Goal: Task Accomplishment & Management: Manage account settings

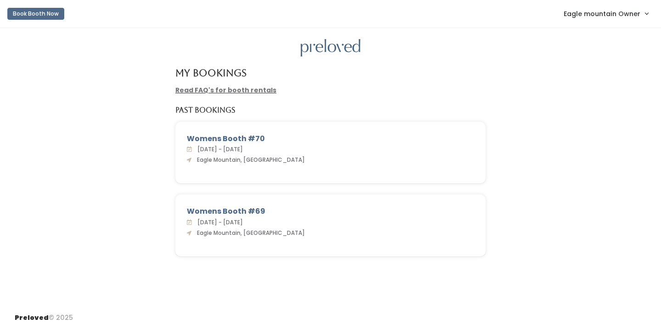
click at [583, 12] on span "Eagle mountain Owner" at bounding box center [602, 14] width 77 height 10
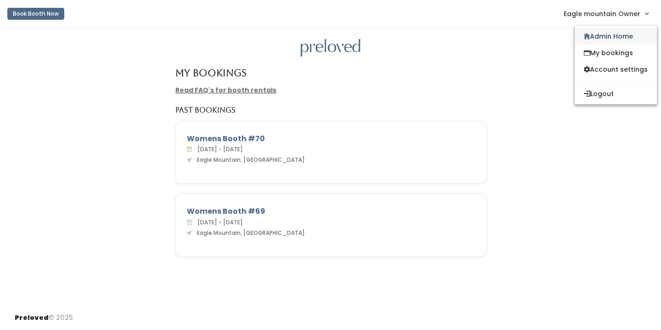
click at [594, 39] on link "Admin Home" at bounding box center [616, 36] width 82 height 17
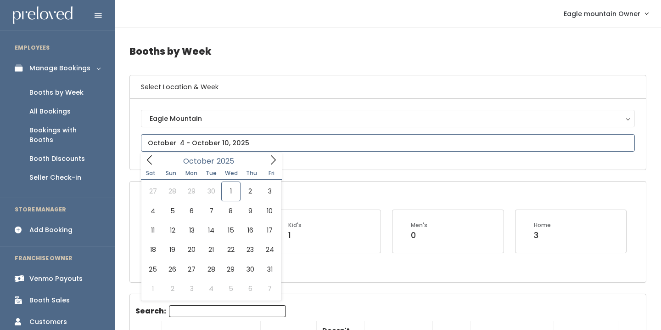
click at [151, 162] on icon at bounding box center [150, 160] width 10 height 10
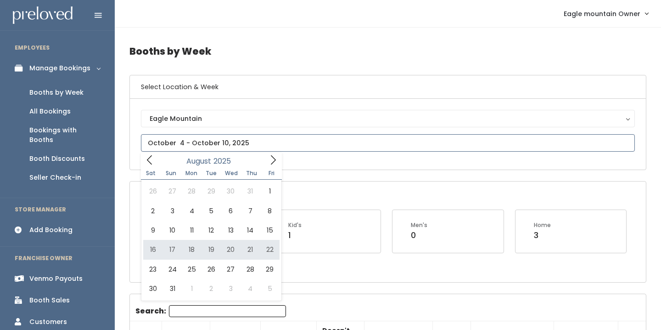
type input "August 16 to August 22"
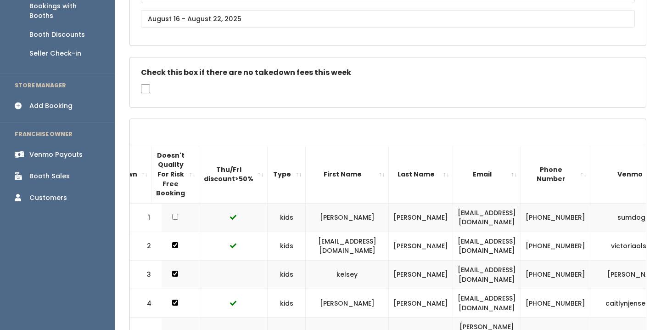
scroll to position [129, 0]
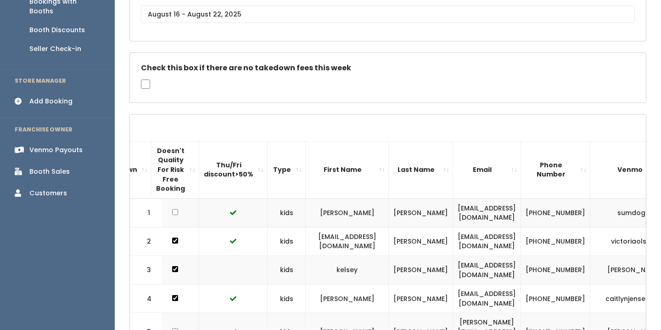
click at [279, 167] on th "Type" at bounding box center [287, 169] width 38 height 57
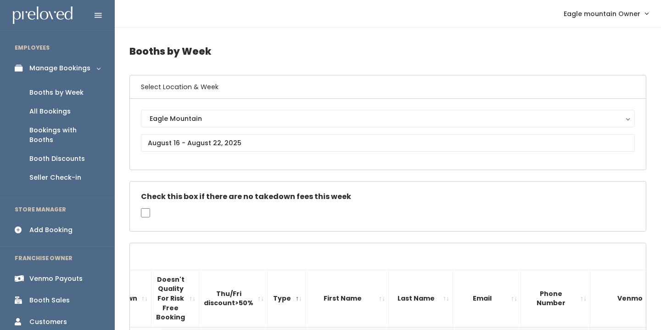
scroll to position [0, 0]
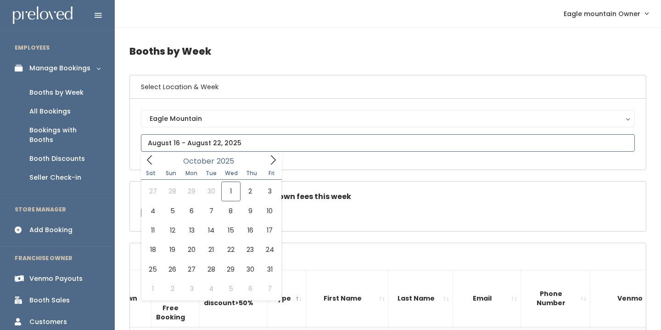
click at [206, 137] on input "text" at bounding box center [388, 142] width 494 height 17
click at [150, 158] on icon at bounding box center [150, 160] width 10 height 10
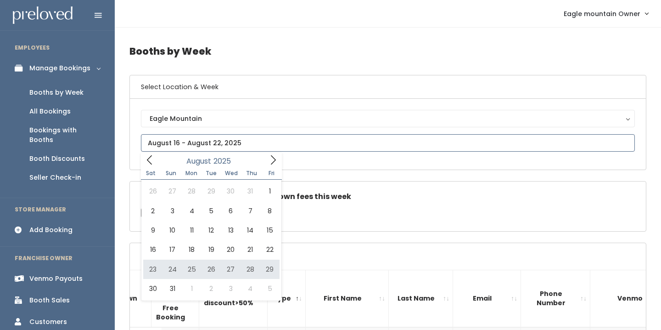
type input "August 23 to August 29"
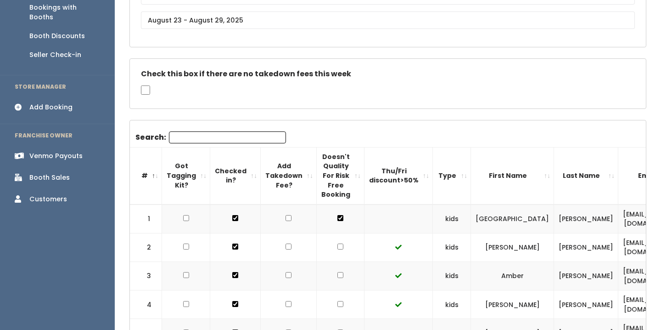
scroll to position [142, 0]
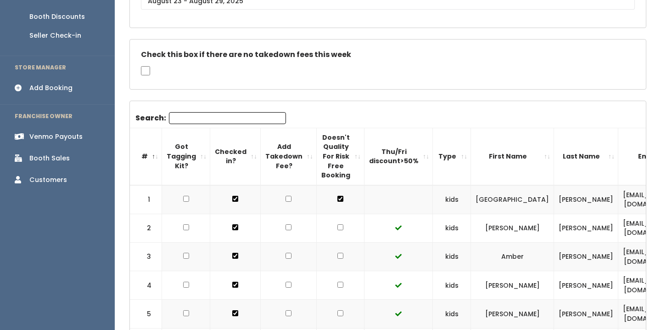
click at [441, 154] on th "Type" at bounding box center [452, 156] width 38 height 57
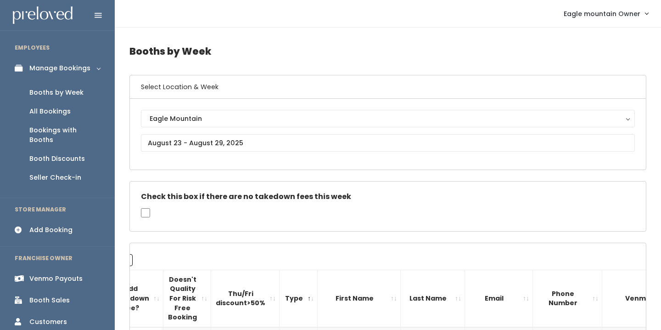
scroll to position [0, 0]
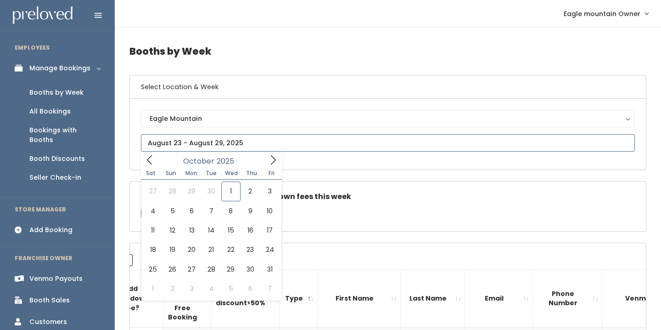
click at [186, 144] on input "text" at bounding box center [388, 142] width 494 height 17
click at [145, 164] on icon at bounding box center [150, 160] width 10 height 10
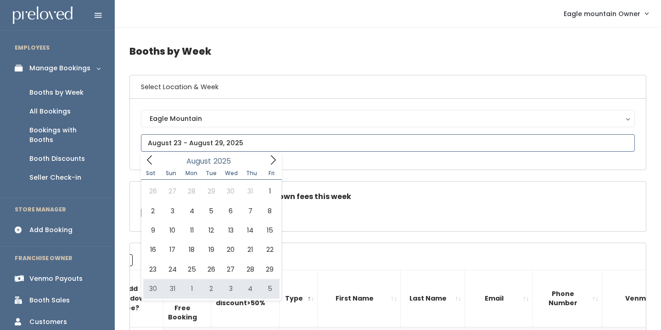
type input "August 30 to September 5"
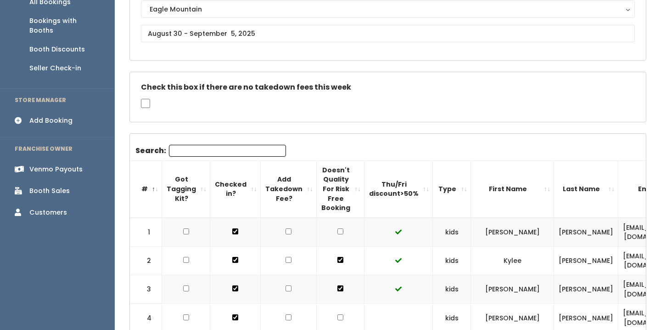
scroll to position [120, 0]
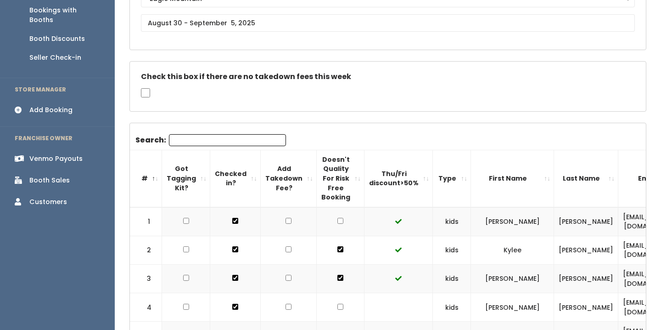
click at [433, 193] on th "Type" at bounding box center [452, 178] width 38 height 57
click at [437, 171] on th "Type" at bounding box center [452, 178] width 38 height 57
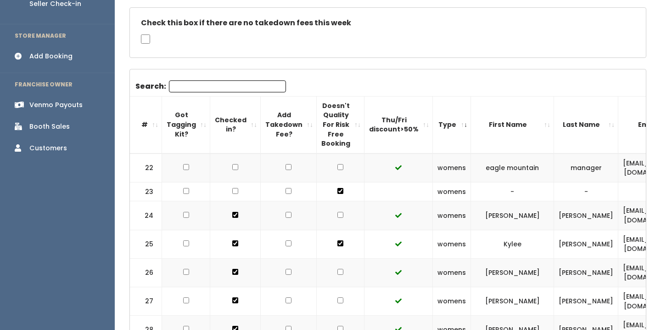
scroll to position [177, 0]
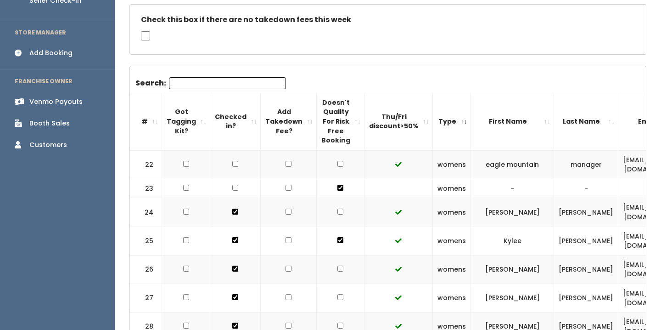
click at [442, 116] on th "Type" at bounding box center [452, 121] width 38 height 57
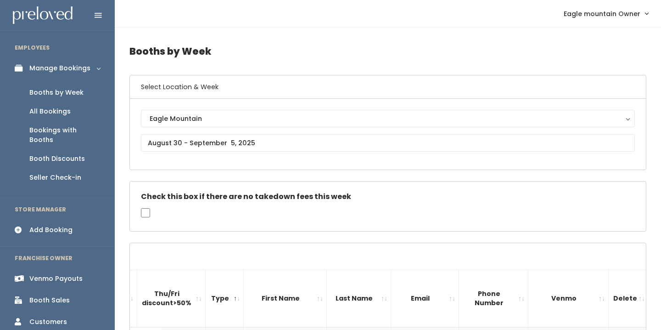
scroll to position [0, 0]
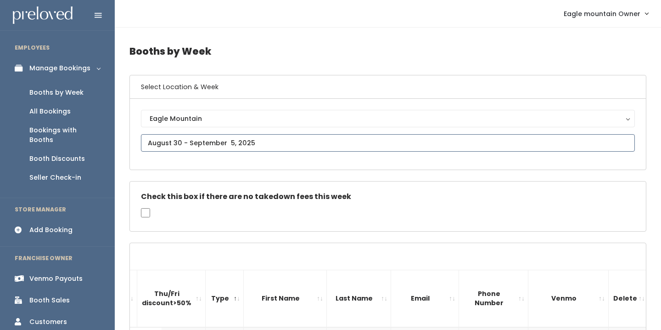
click at [206, 141] on input "text" at bounding box center [388, 142] width 494 height 17
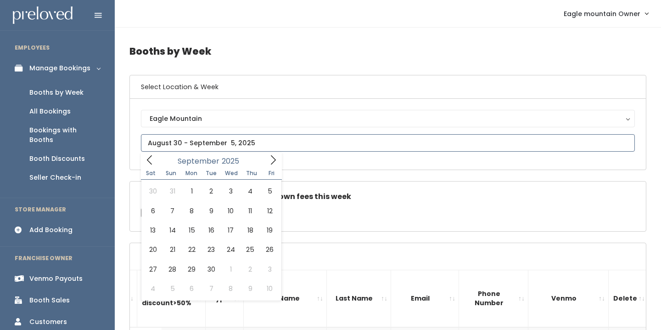
click at [151, 158] on icon at bounding box center [150, 160] width 10 height 10
type input "[DATE] to [DATE]"
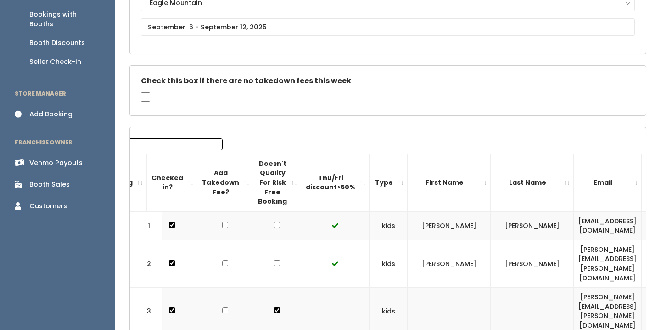
scroll to position [0, 65]
click at [368, 186] on th "Type" at bounding box center [387, 182] width 38 height 57
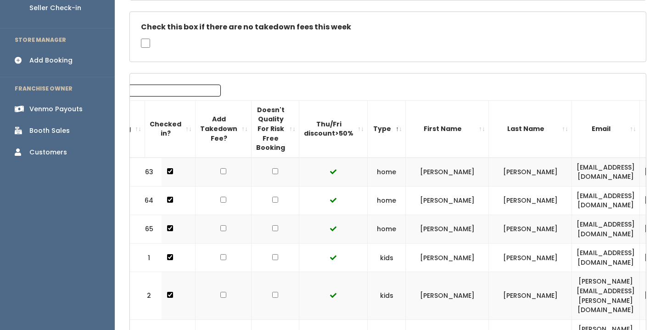
scroll to position [170, 0]
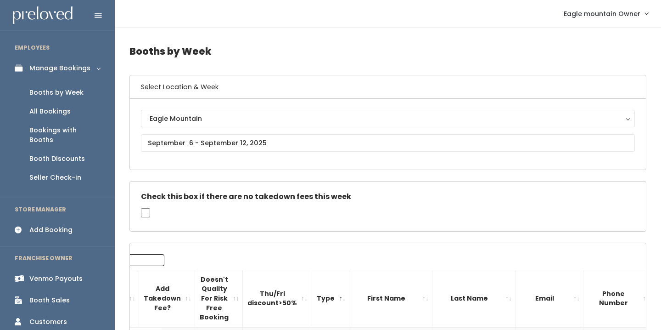
scroll to position [0, 0]
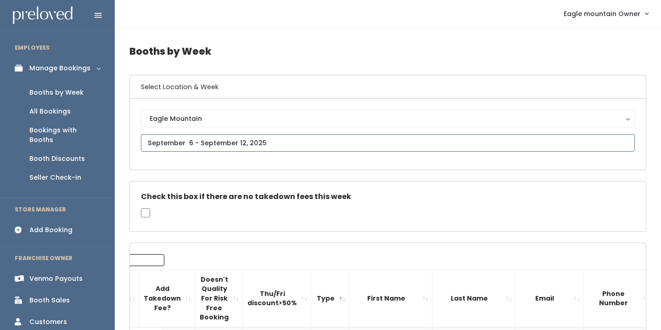
click at [215, 146] on input "text" at bounding box center [388, 142] width 494 height 17
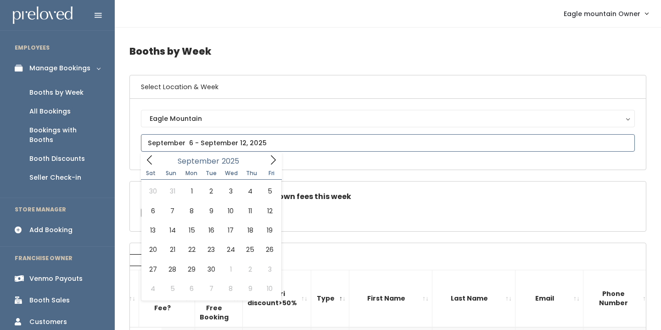
click at [156, 162] on span at bounding box center [149, 159] width 17 height 14
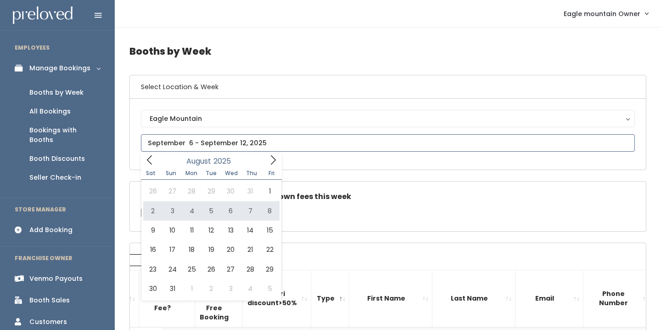
type input "August 2 to August 8"
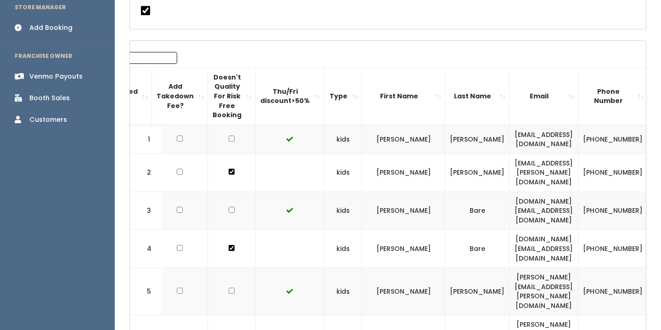
scroll to position [166, 0]
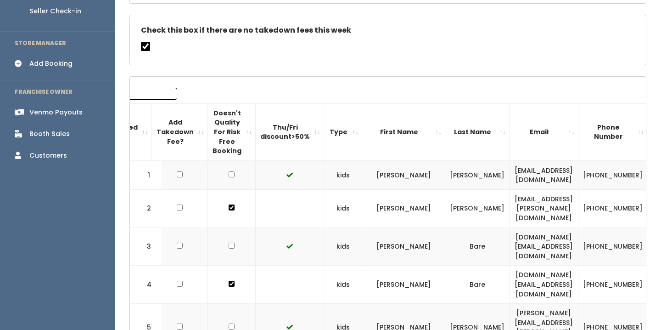
click at [333, 139] on th "Type" at bounding box center [343, 131] width 38 height 57
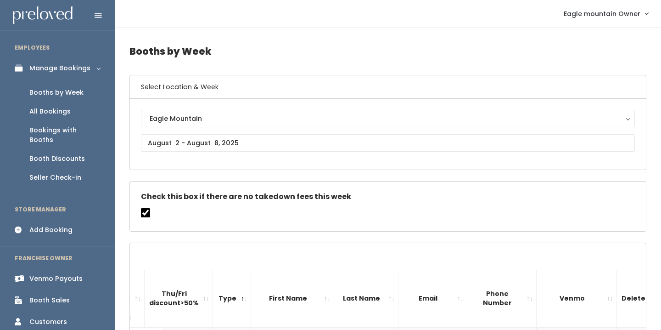
scroll to position [0, 0]
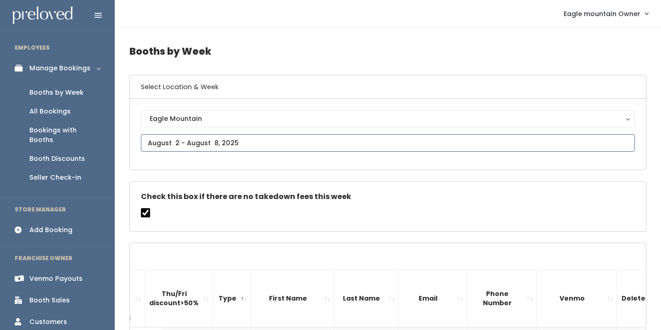
click at [209, 145] on input "text" at bounding box center [388, 142] width 494 height 17
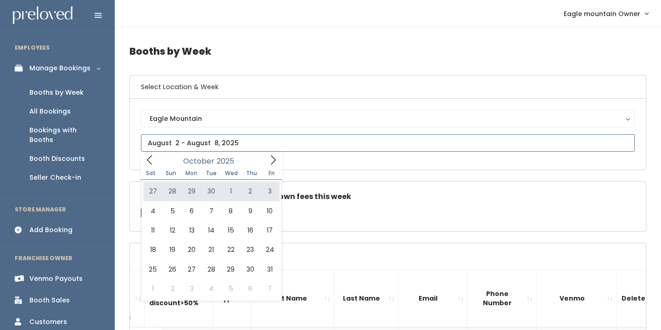
click at [151, 162] on icon at bounding box center [150, 160] width 10 height 10
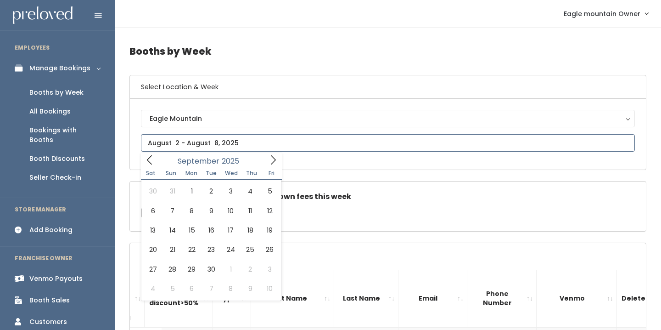
click at [151, 162] on icon at bounding box center [150, 160] width 10 height 10
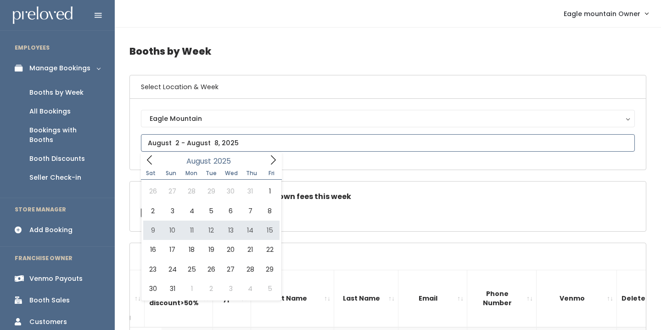
type input "August 9 to August 15"
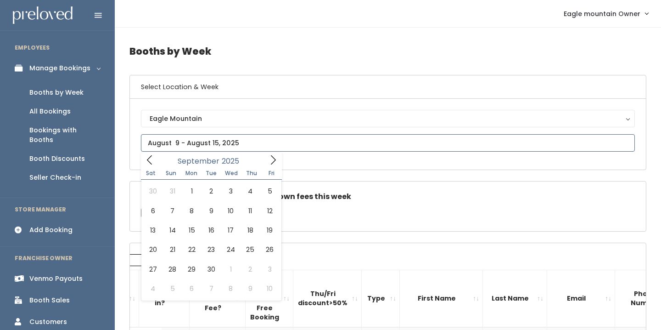
click at [149, 161] on icon at bounding box center [149, 159] width 5 height 9
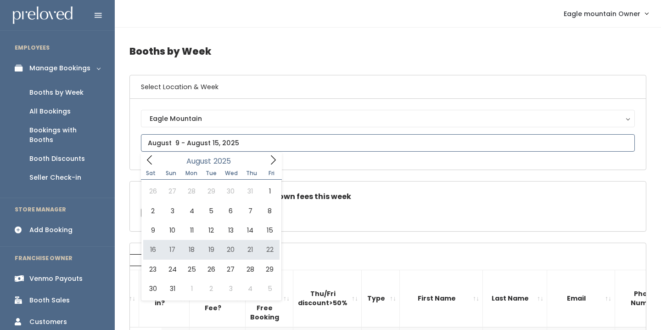
type input "August 16 to August 22"
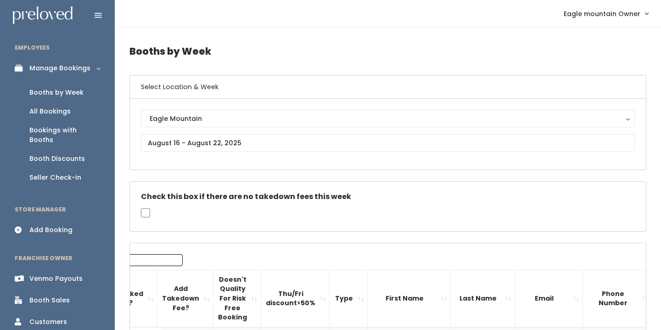
click at [254, 134] on div "Eagle Mountain [GEOGRAPHIC_DATA]" at bounding box center [388, 134] width 494 height 49
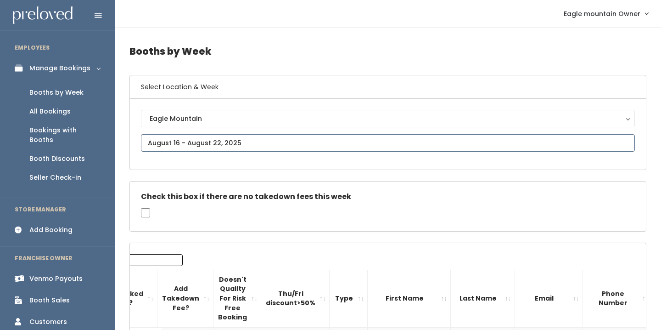
click at [242, 142] on input "text" at bounding box center [388, 142] width 494 height 17
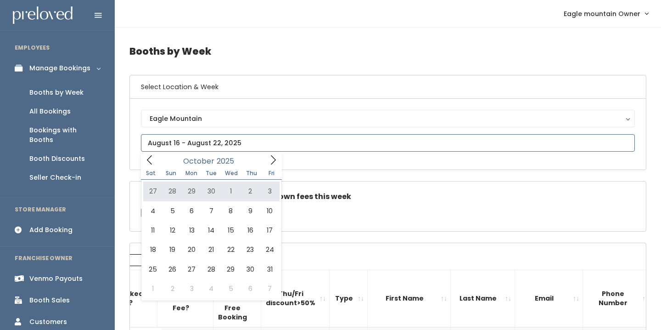
click at [145, 163] on icon at bounding box center [150, 160] width 10 height 10
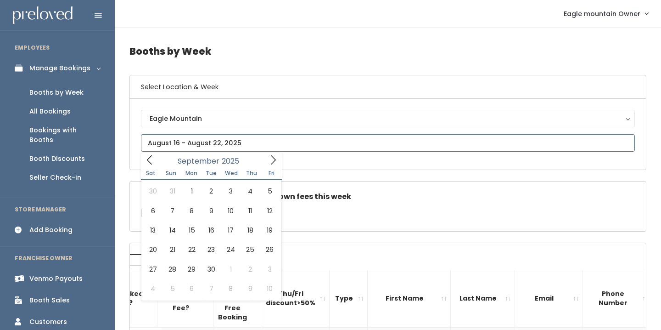
click at [145, 163] on icon at bounding box center [150, 160] width 10 height 10
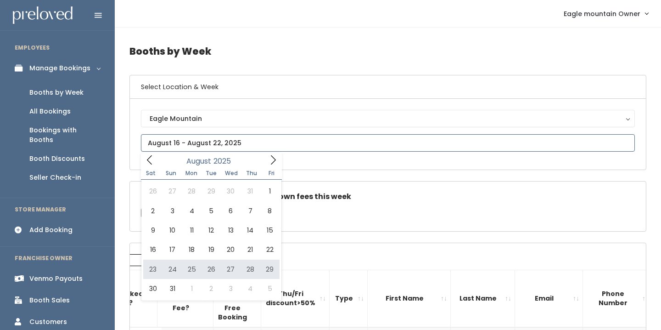
type input "August 23 to August 29"
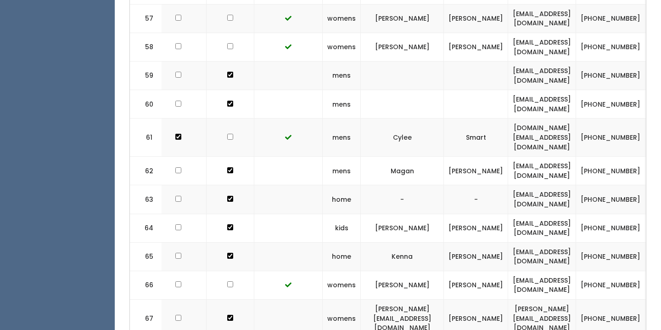
scroll to position [2025, 0]
